Goal: Navigation & Orientation: Find specific page/section

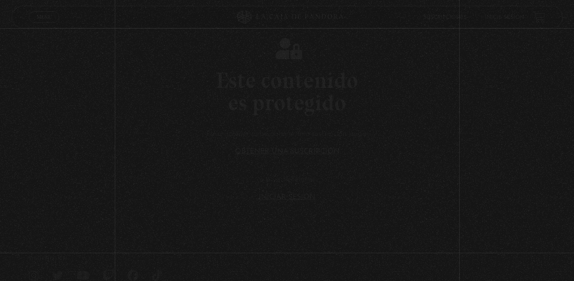
scroll to position [53, 0]
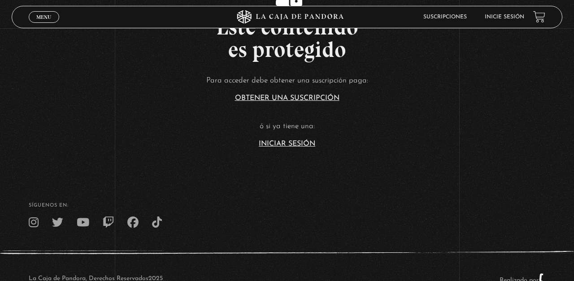
click at [505, 16] on link "Inicie sesión" at bounding box center [504, 16] width 39 height 5
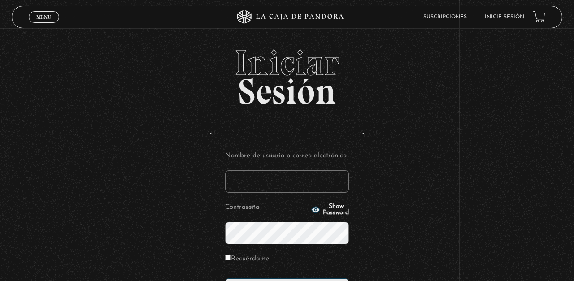
click at [308, 183] on input "Nombre de usuario o correo electrónico" at bounding box center [287, 181] width 124 height 22
type input "adri.good@hotmail.com"
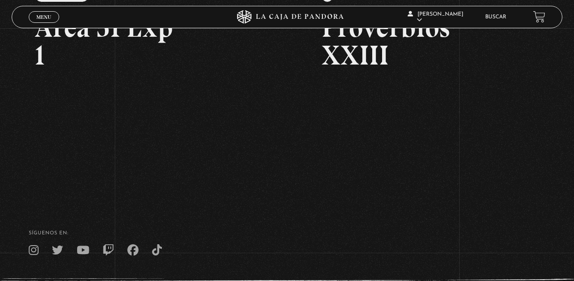
scroll to position [148, 0]
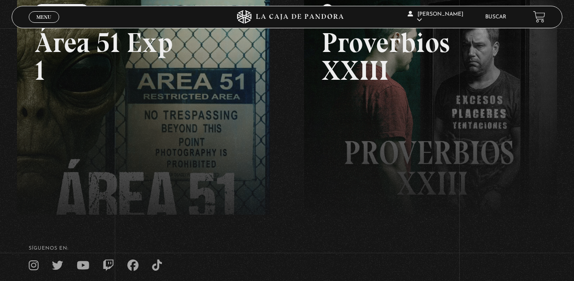
click at [168, 122] on link at bounding box center [304, 130] width 574 height 281
click at [191, 149] on link at bounding box center [304, 130] width 574 height 281
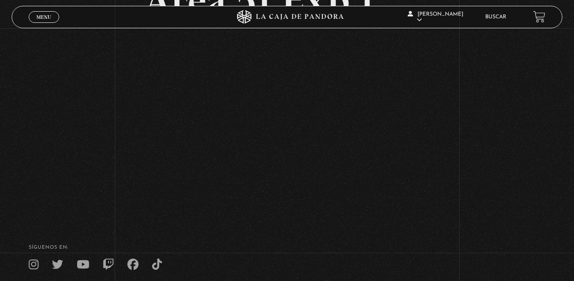
scroll to position [96, 0]
